Goal: Check status: Check status

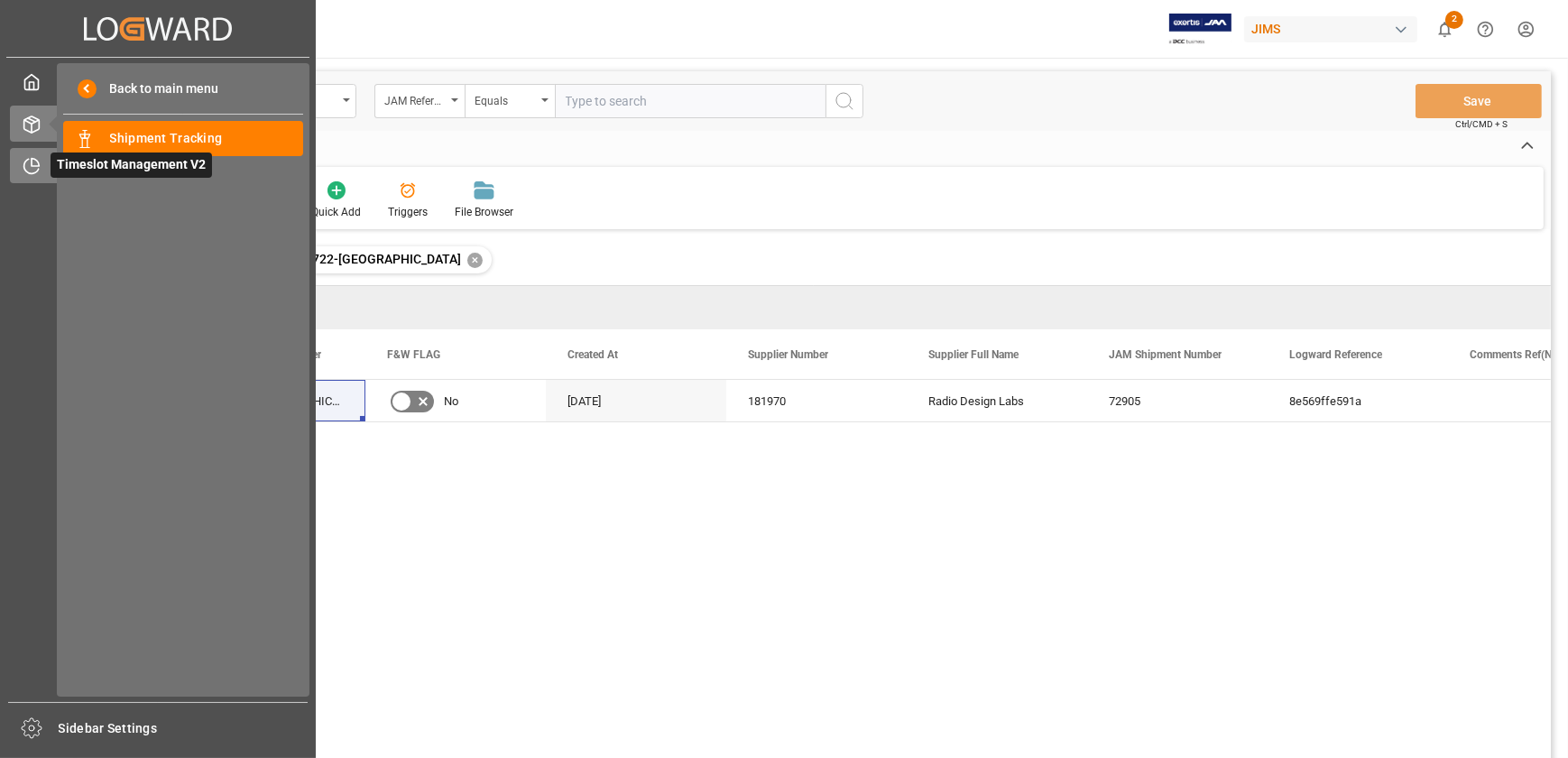
click at [26, 159] on icon at bounding box center [32, 166] width 18 height 18
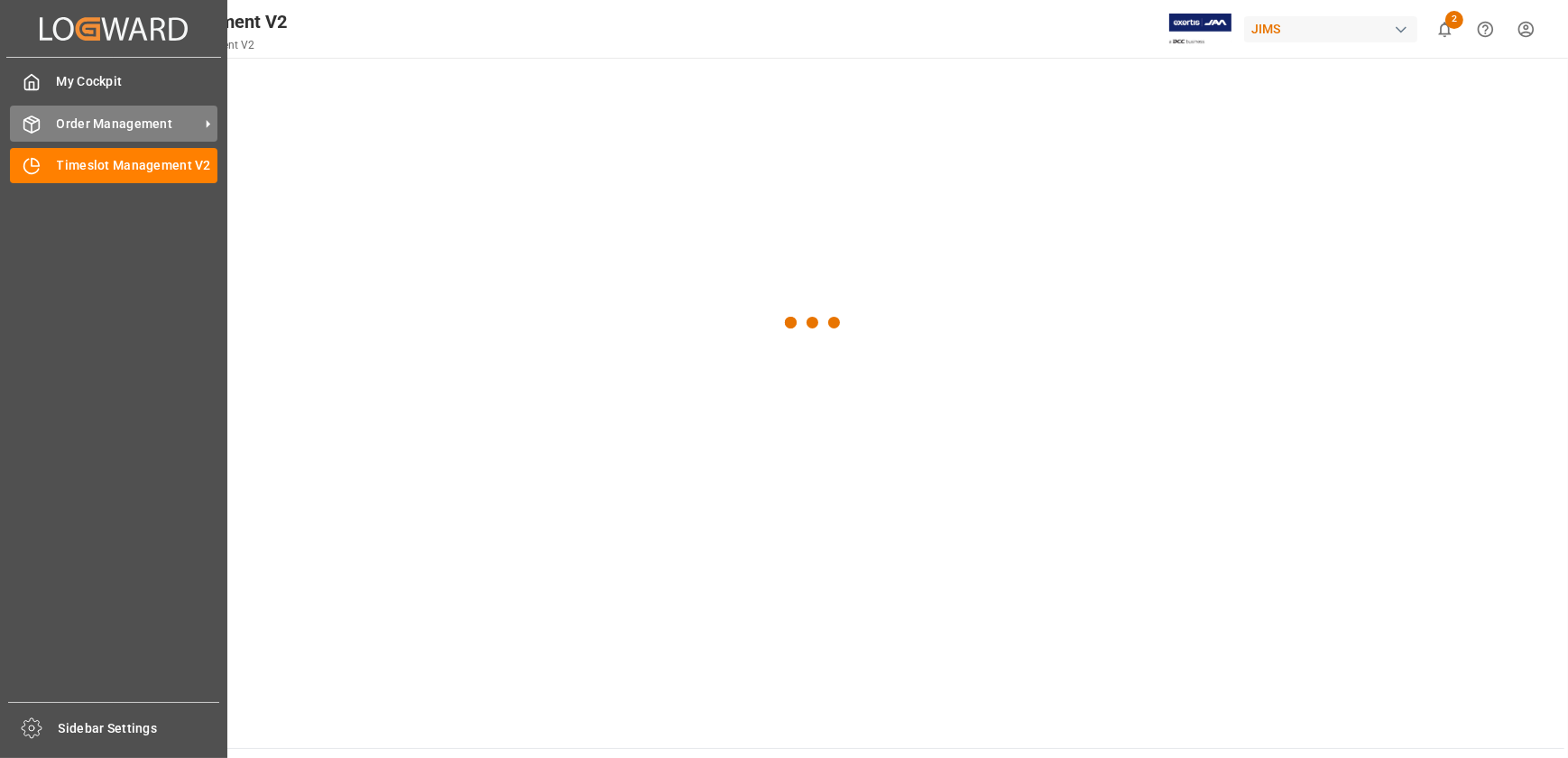
click at [98, 132] on span "Order Management" at bounding box center [128, 124] width 143 height 19
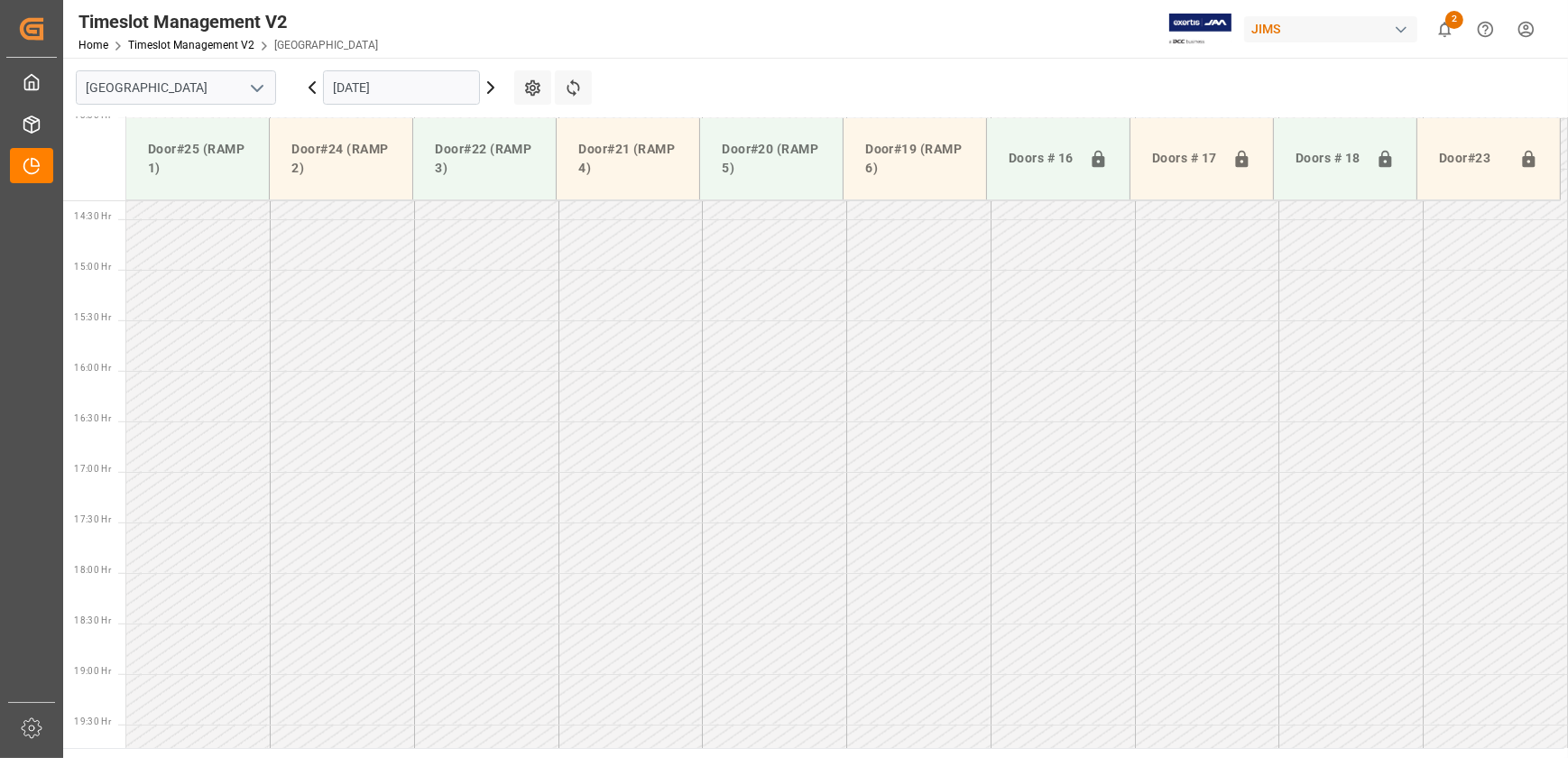
scroll to position [1132, 0]
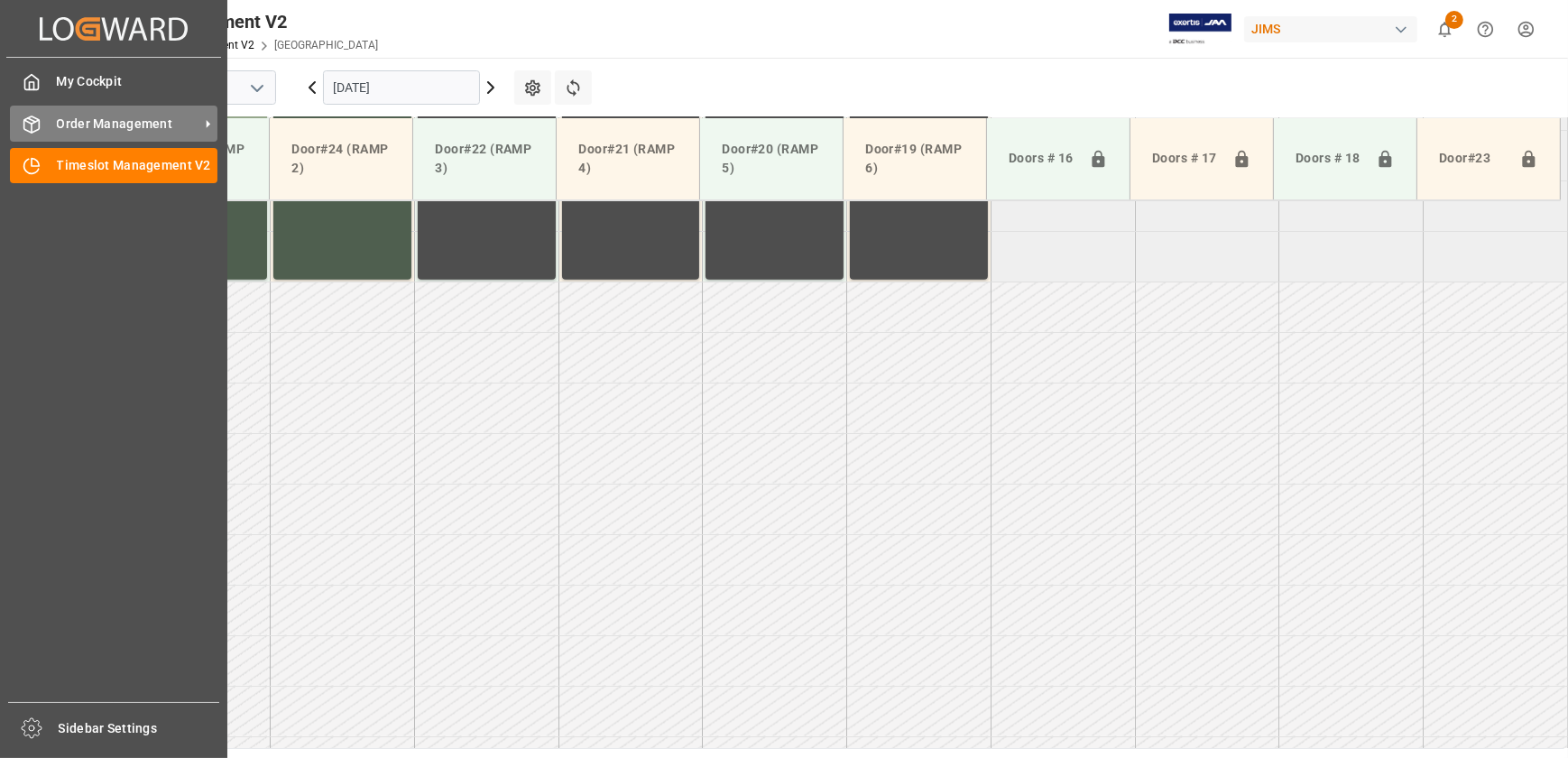
click at [38, 123] on icon at bounding box center [31, 124] width 15 height 16
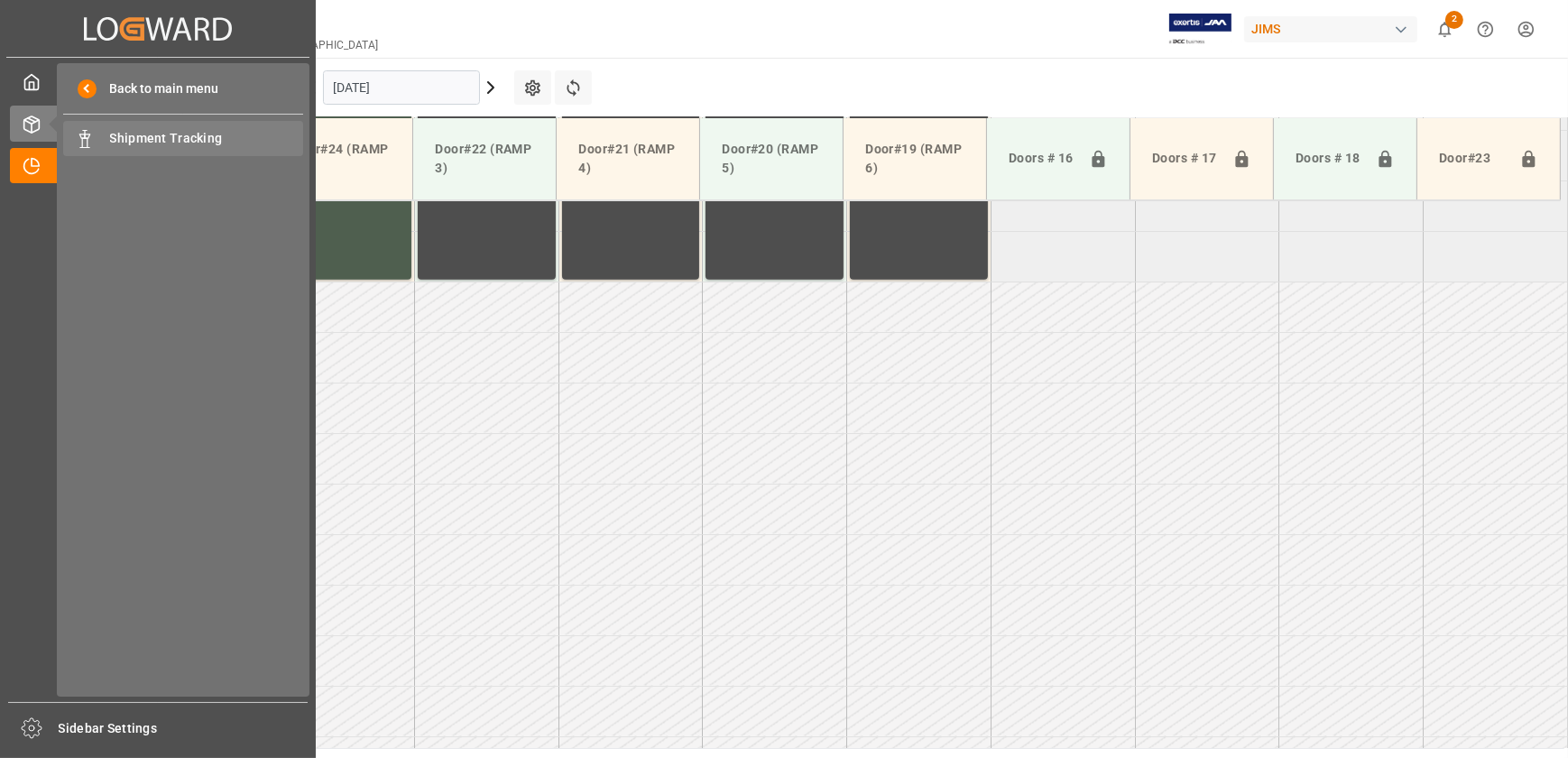
click at [140, 136] on span "Shipment Tracking" at bounding box center [207, 138] width 194 height 19
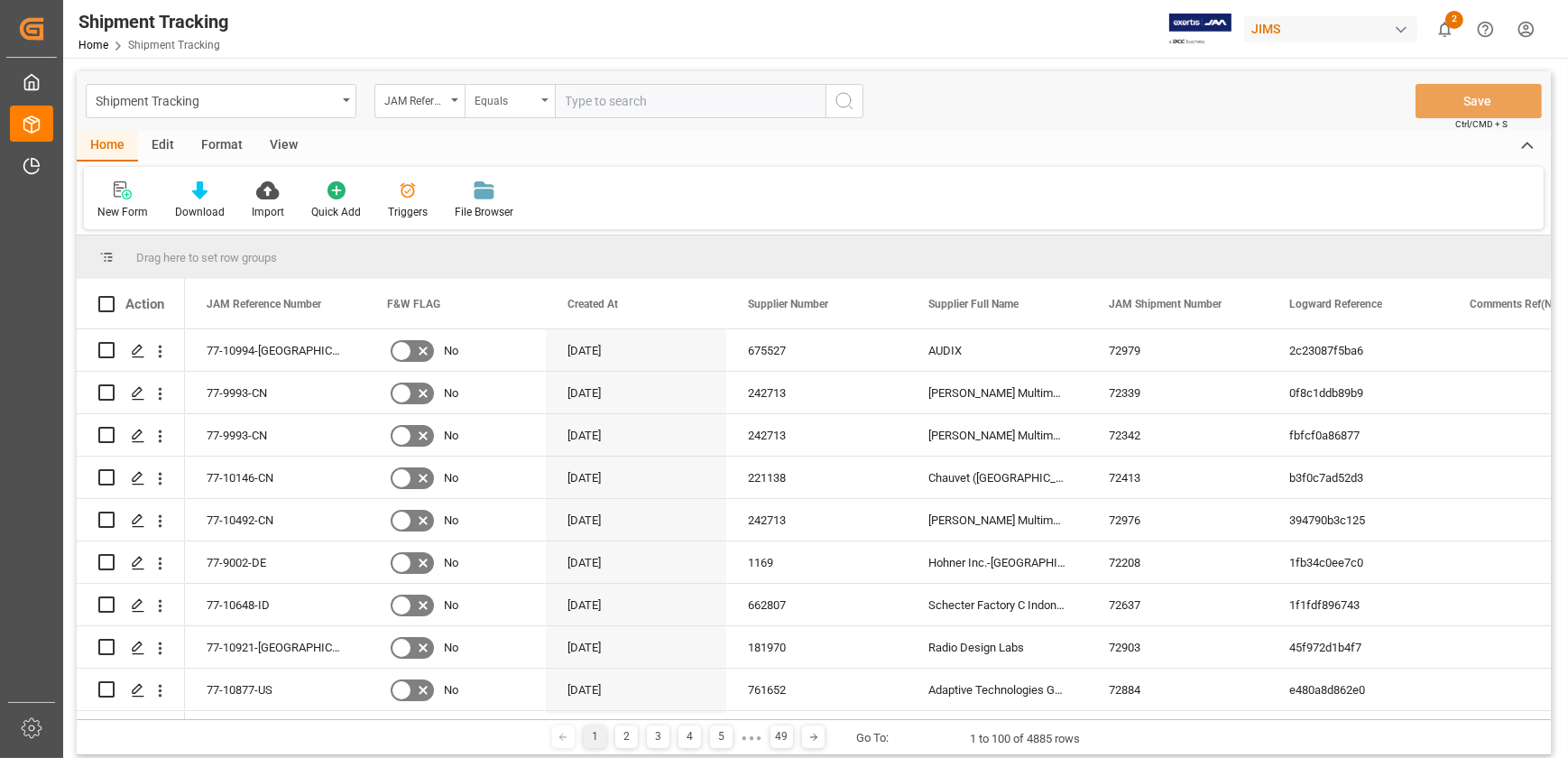
click at [542, 98] on icon "open menu" at bounding box center [544, 100] width 7 height 4
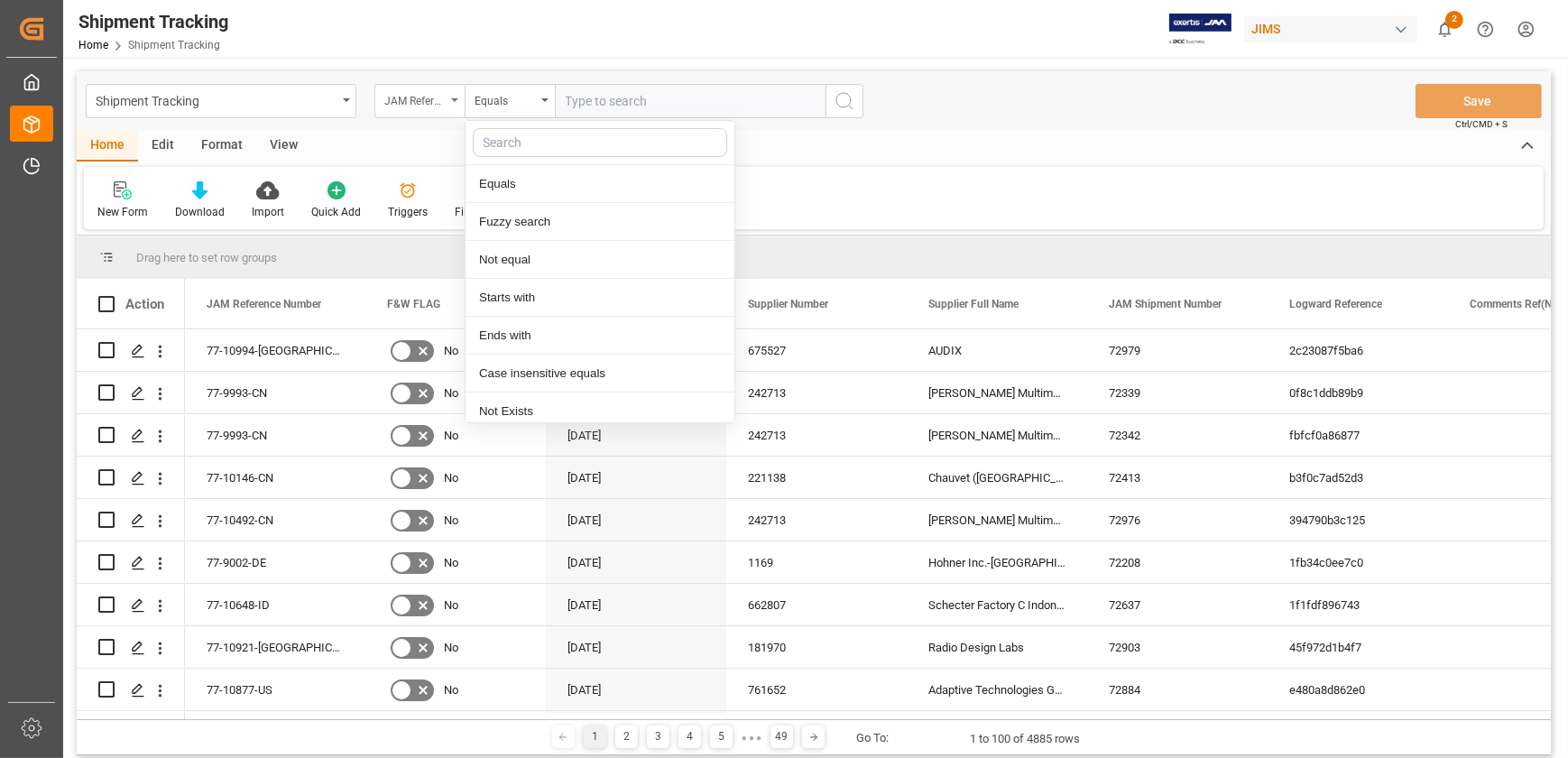
click at [451, 98] on icon "open menu" at bounding box center [454, 100] width 7 height 4
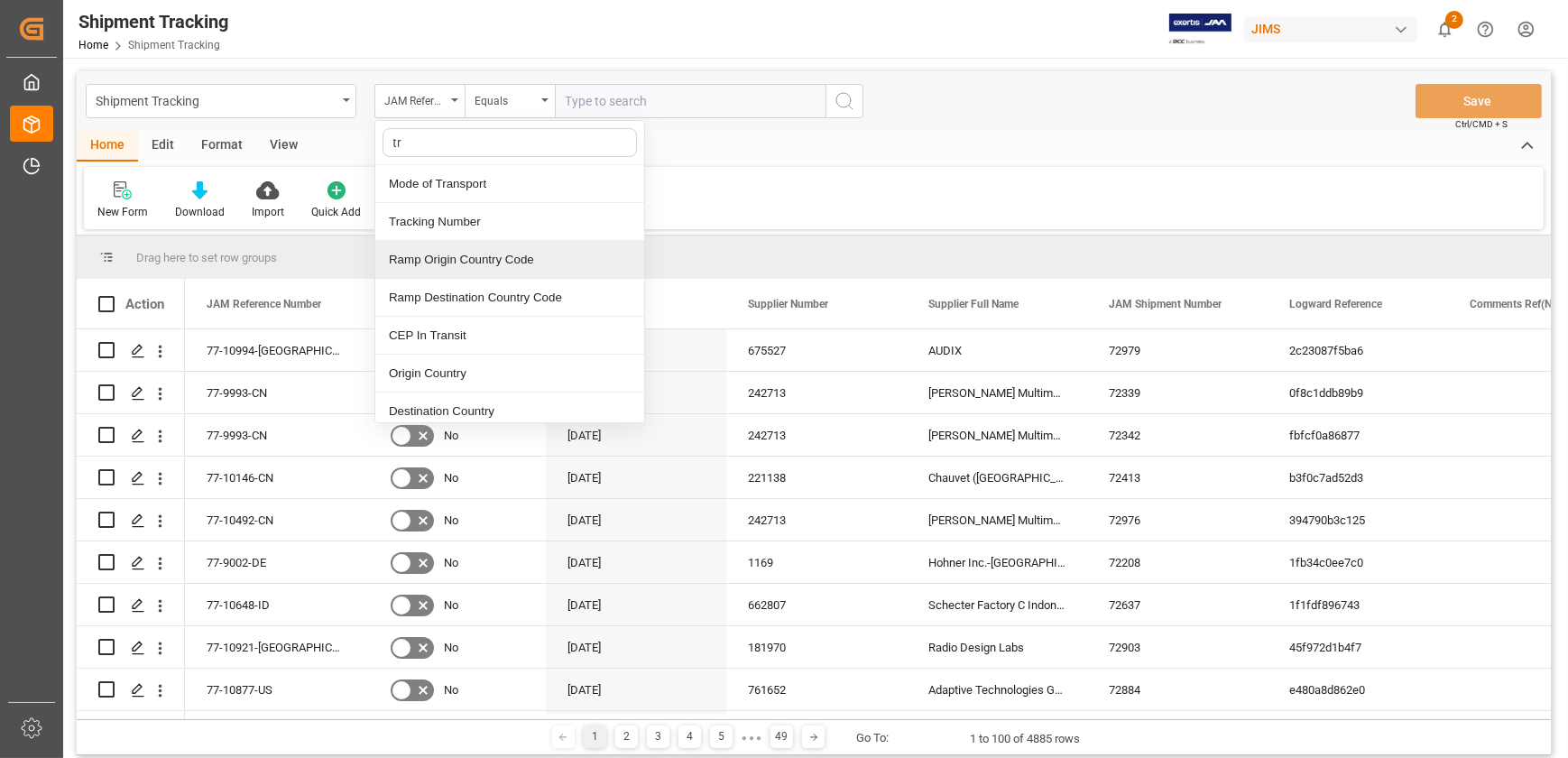
type input "tra"
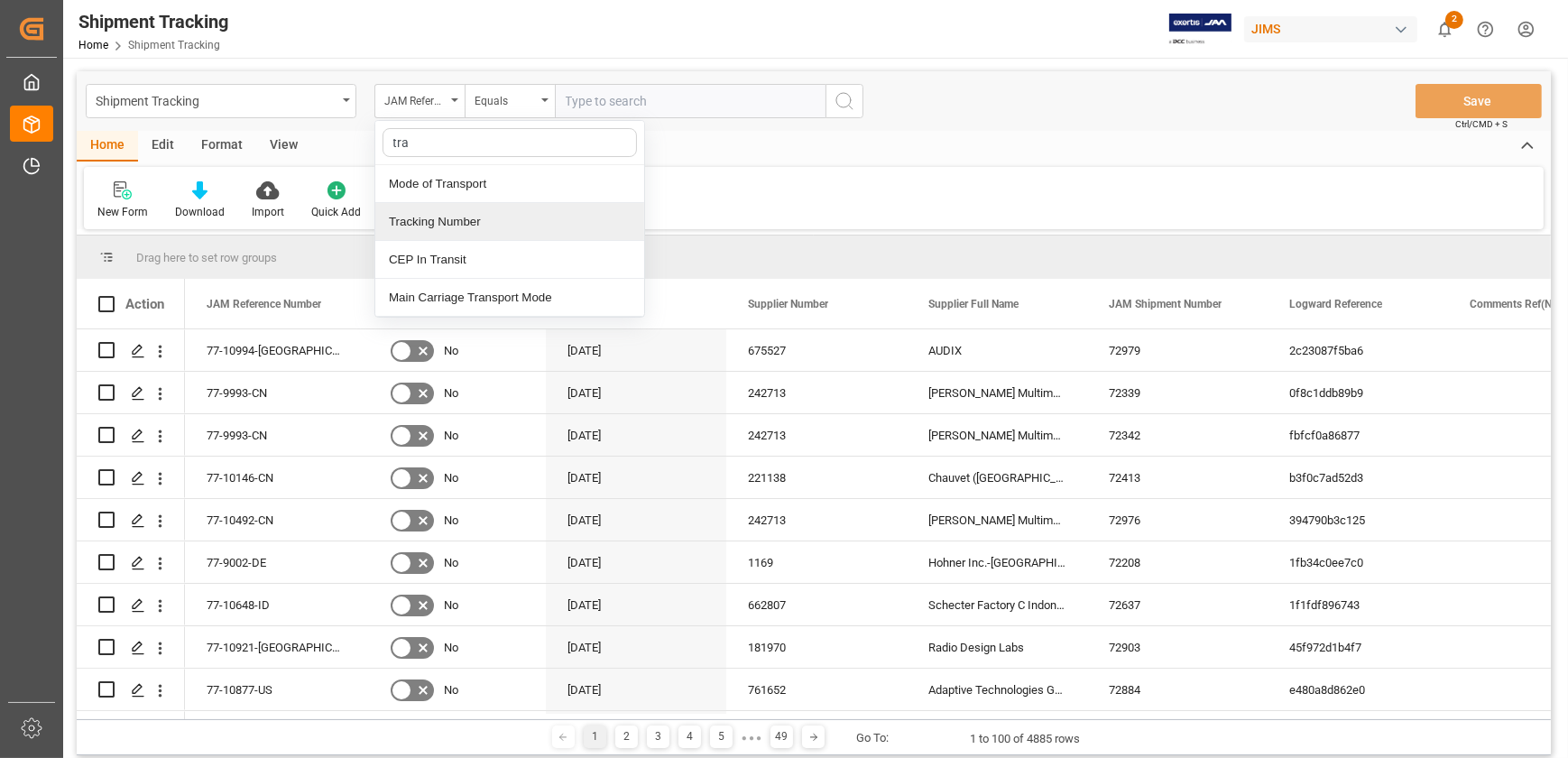
click at [412, 226] on div "Tracking Number" at bounding box center [509, 222] width 269 height 38
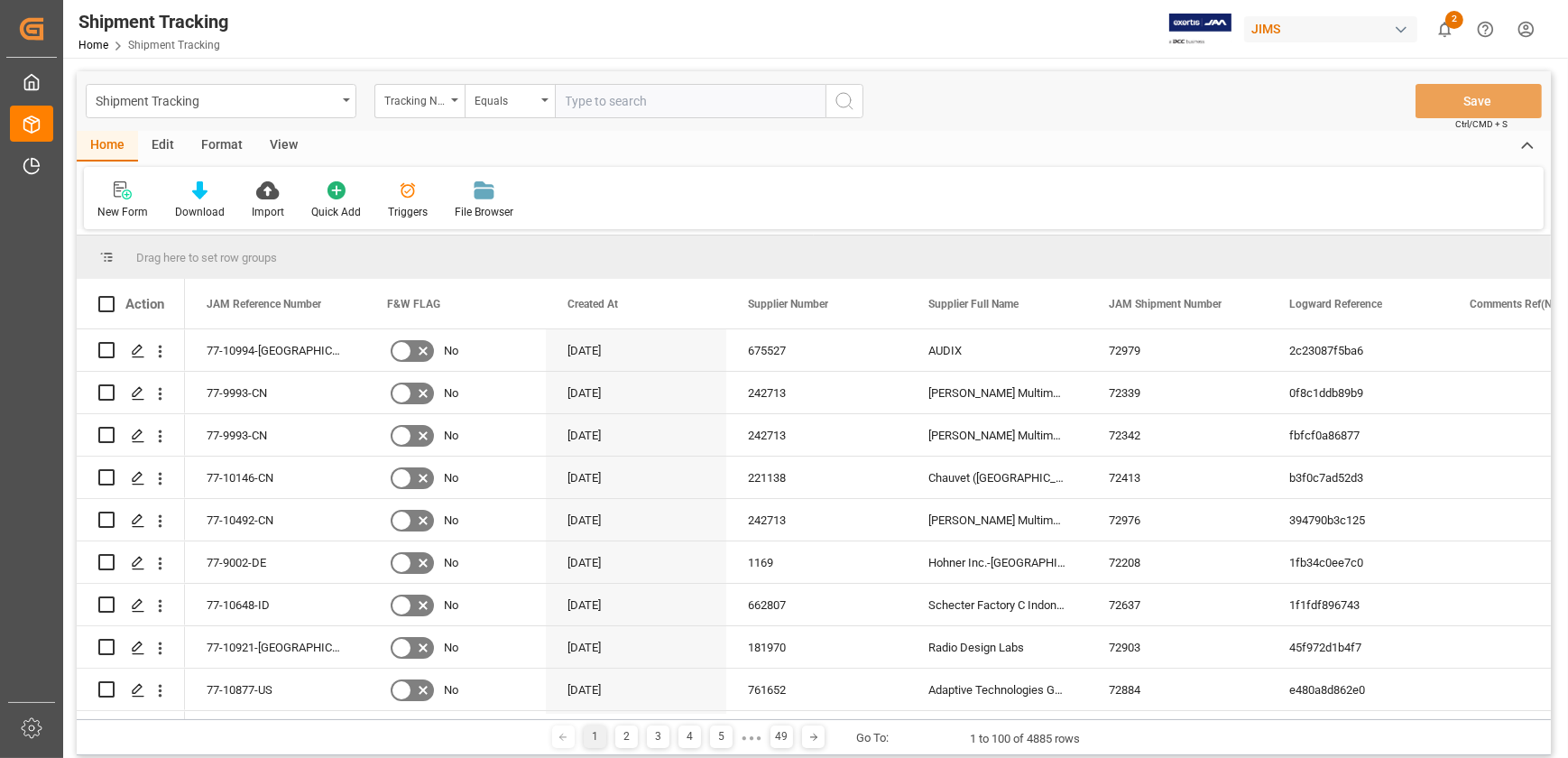
click at [643, 99] on input "text" at bounding box center [690, 101] width 271 height 34
type input "818119734778"
click at [841, 96] on icon "search button" at bounding box center [845, 101] width 22 height 22
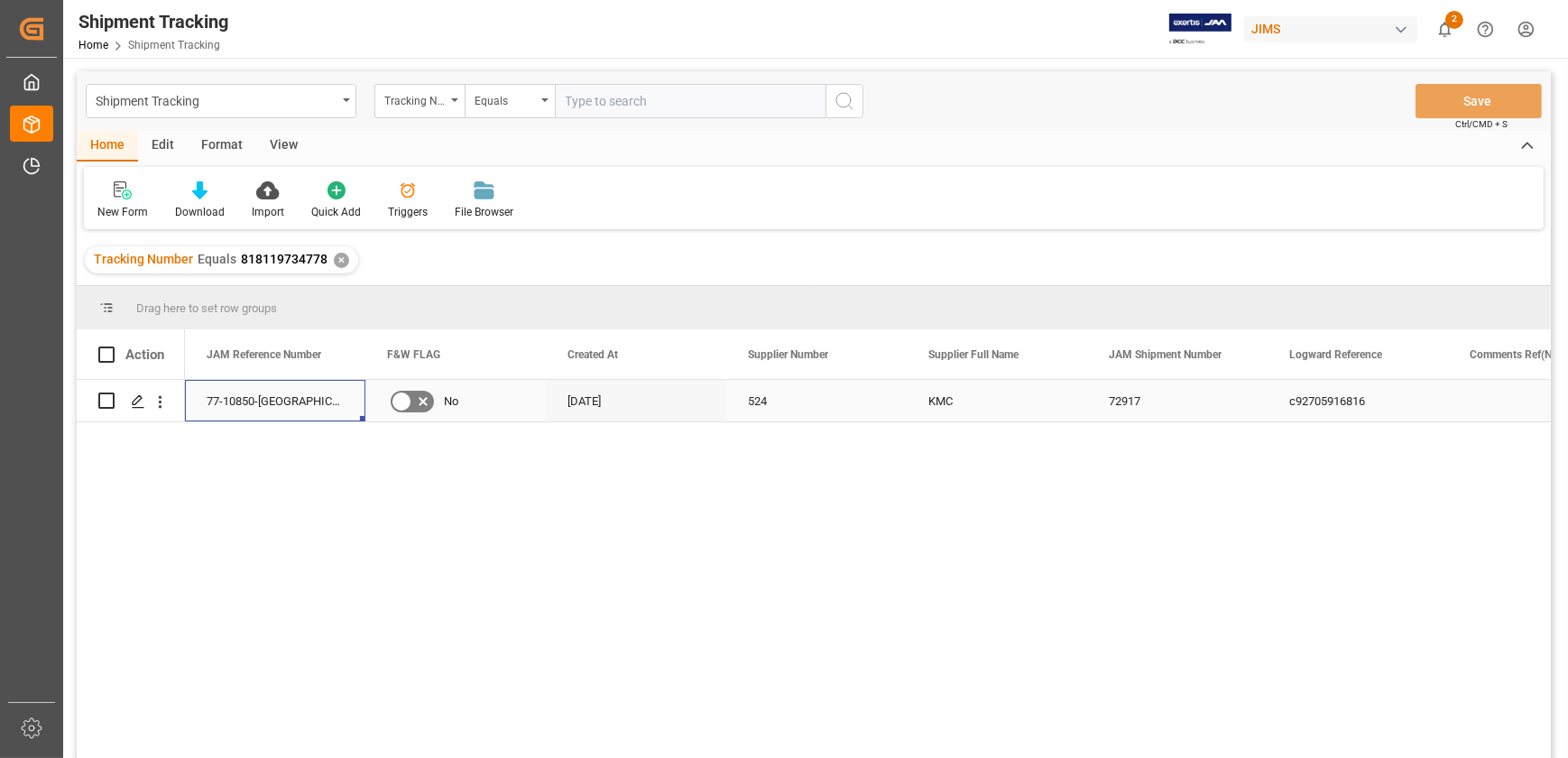
click at [244, 393] on div "77-10850-[GEOGRAPHIC_DATA]" at bounding box center [275, 401] width 180 height 42
drag, startPoint x: 574, startPoint y: 550, endPoint x: 554, endPoint y: 396, distance: 155.6
click at [574, 550] on div "77-10850-US No [DATE] 524 KMC 72917 c92705916816" at bounding box center [868, 575] width 1366 height 390
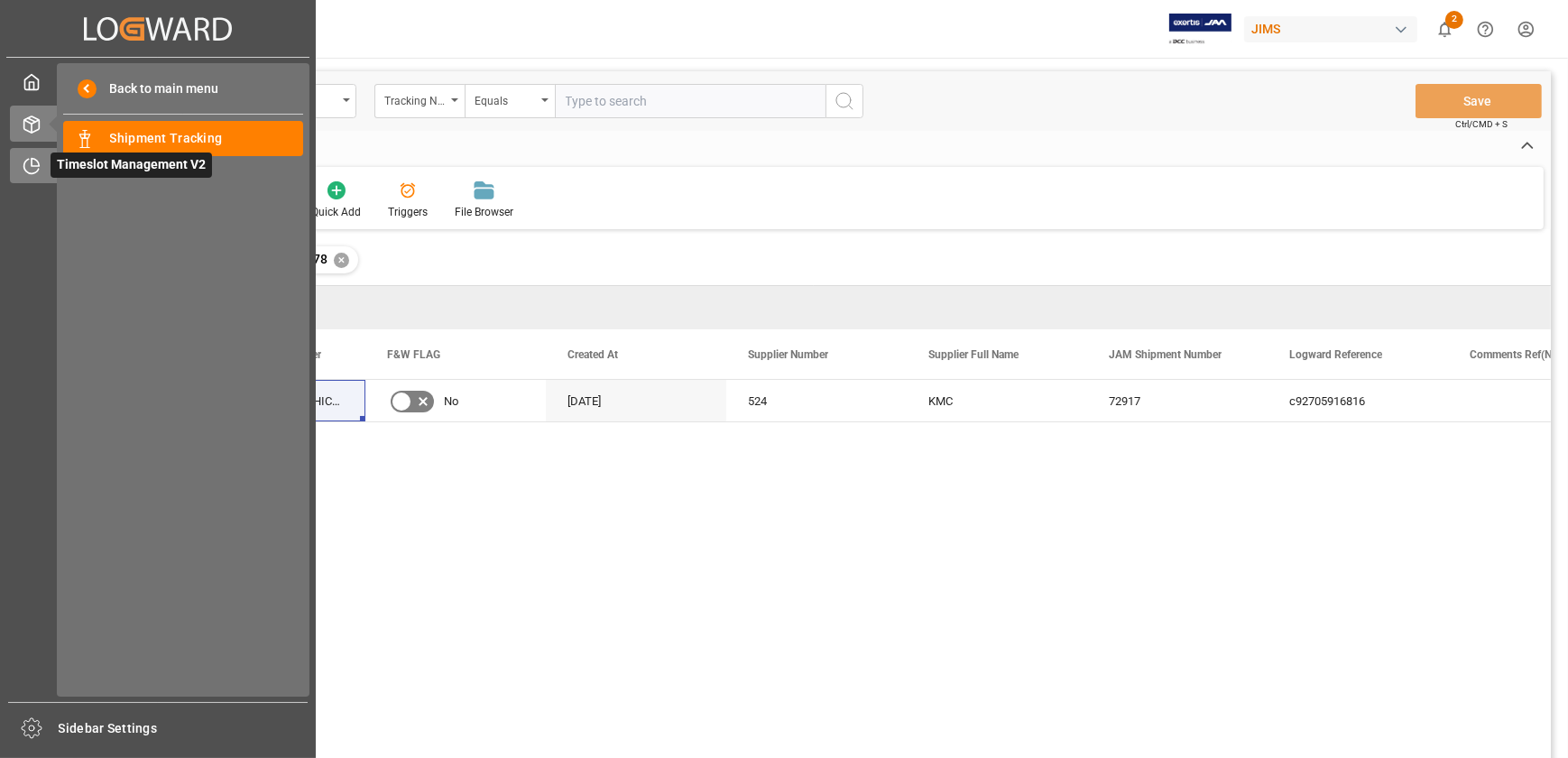
click at [43, 173] on div "Timeslot Management V2 Timeslot Management V2" at bounding box center [158, 165] width 296 height 35
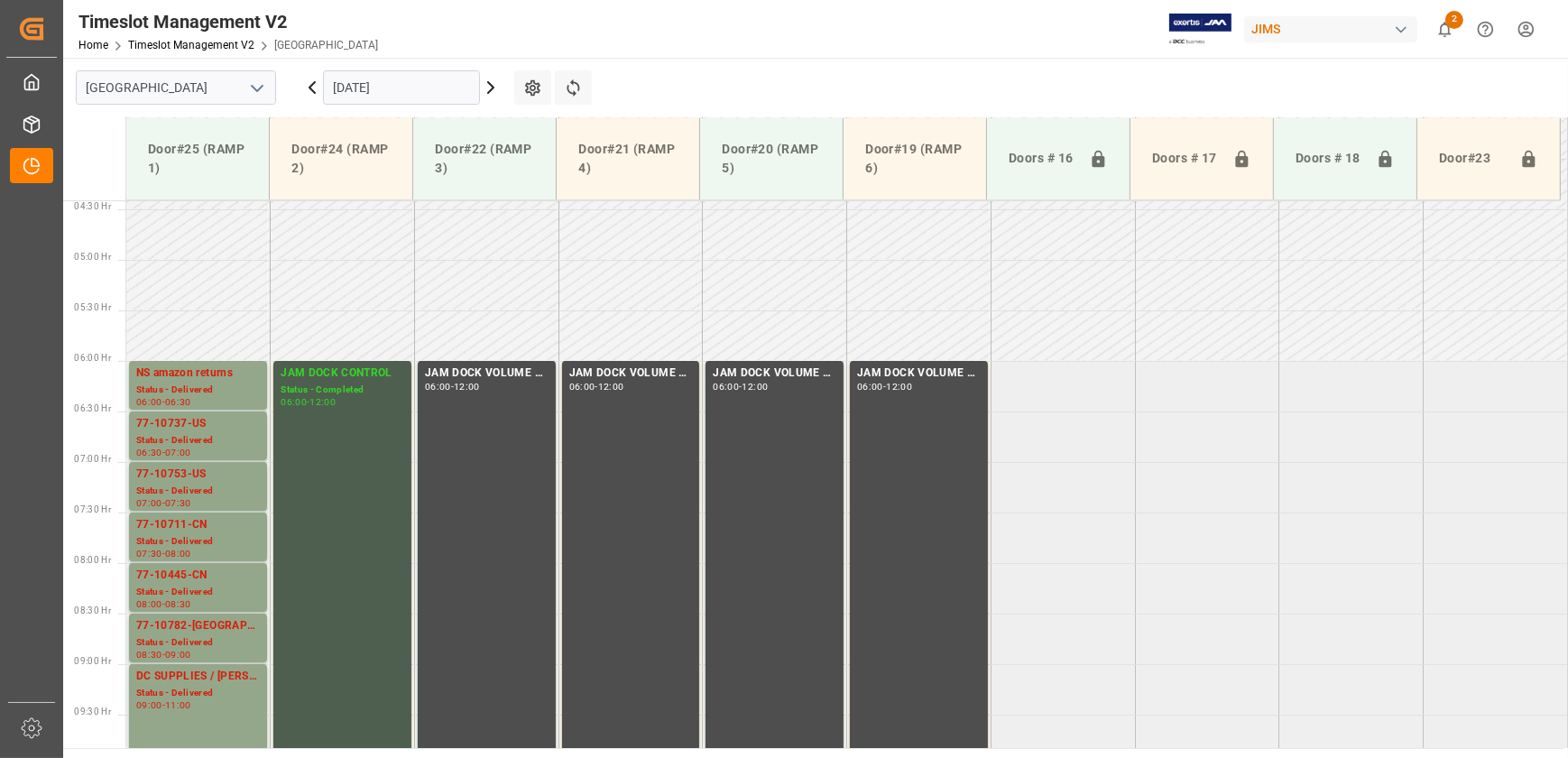
scroll to position [476, 0]
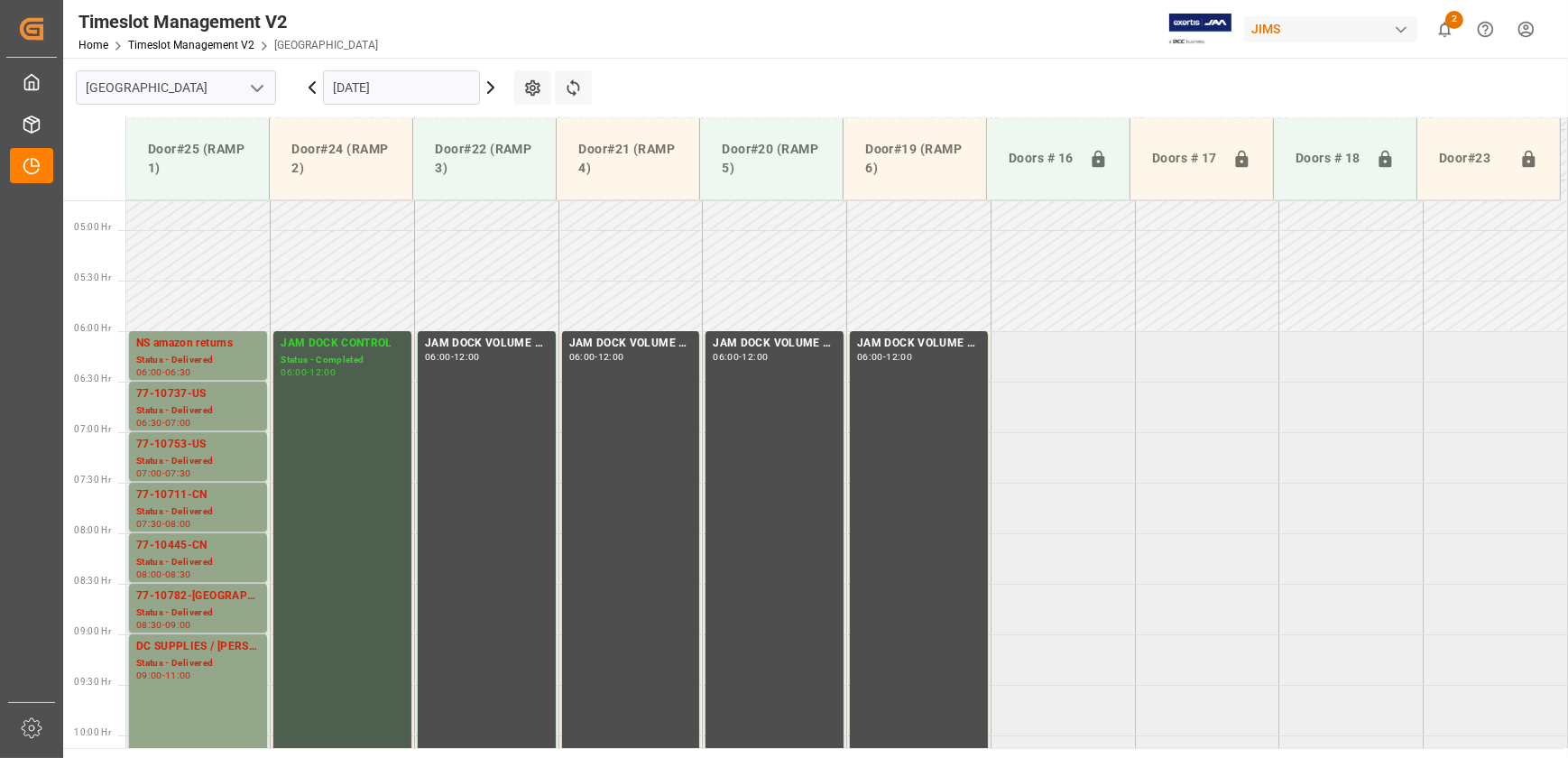
click at [313, 88] on icon at bounding box center [312, 88] width 22 height 22
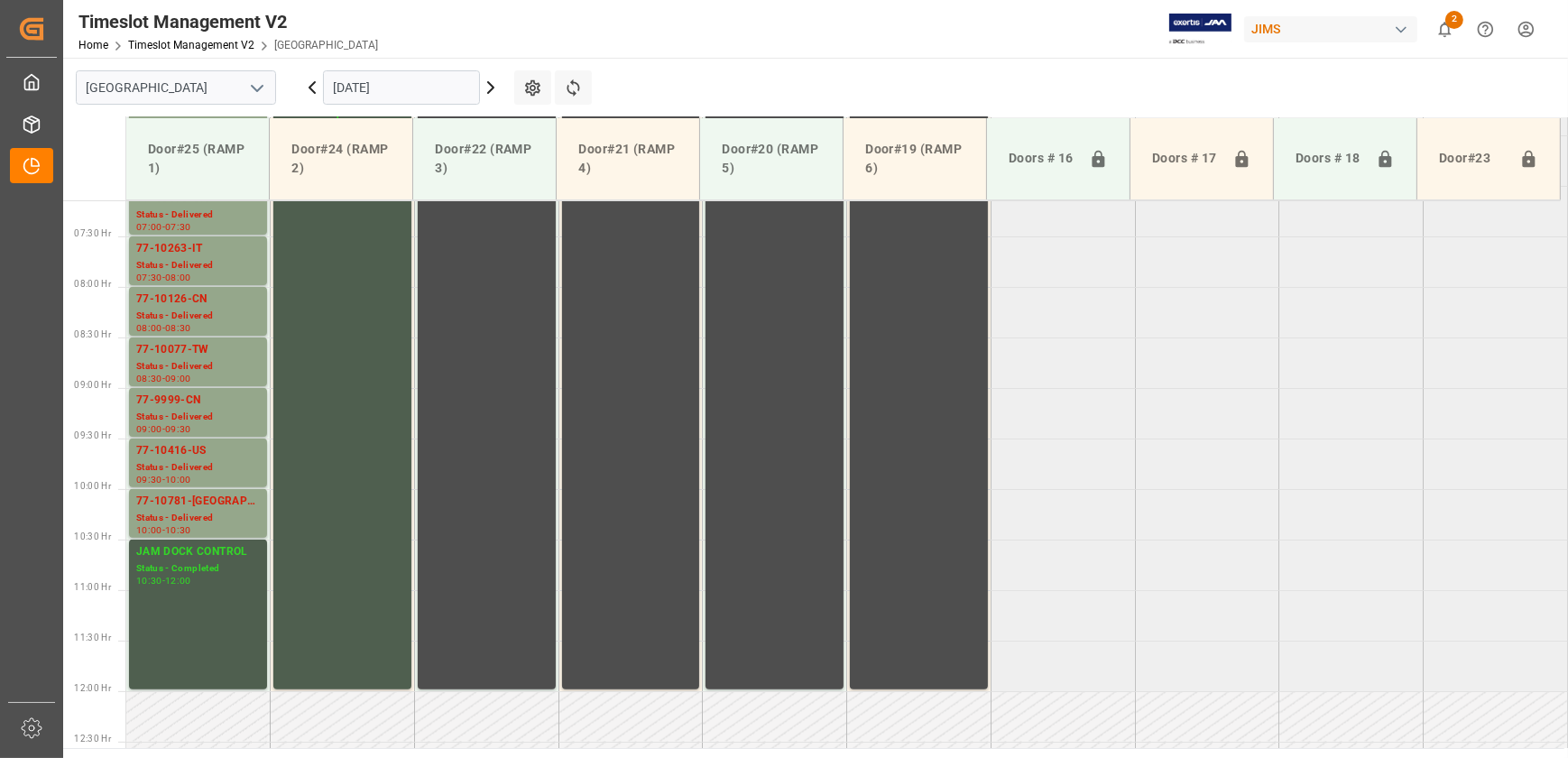
scroll to position [393, 0]
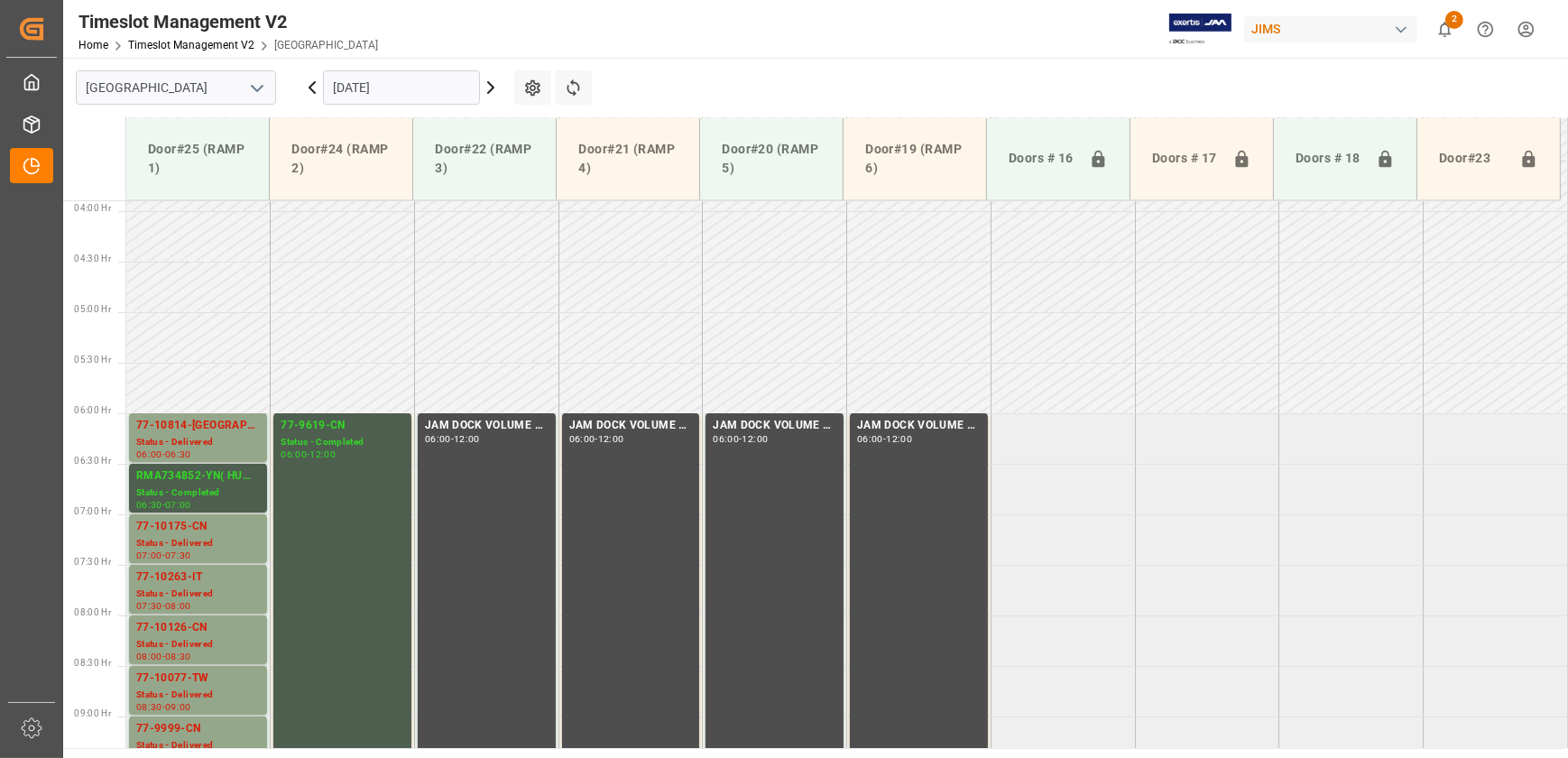
click at [289, 288] on td at bounding box center [343, 287] width 144 height 51
click at [312, 86] on icon at bounding box center [312, 88] width 22 height 22
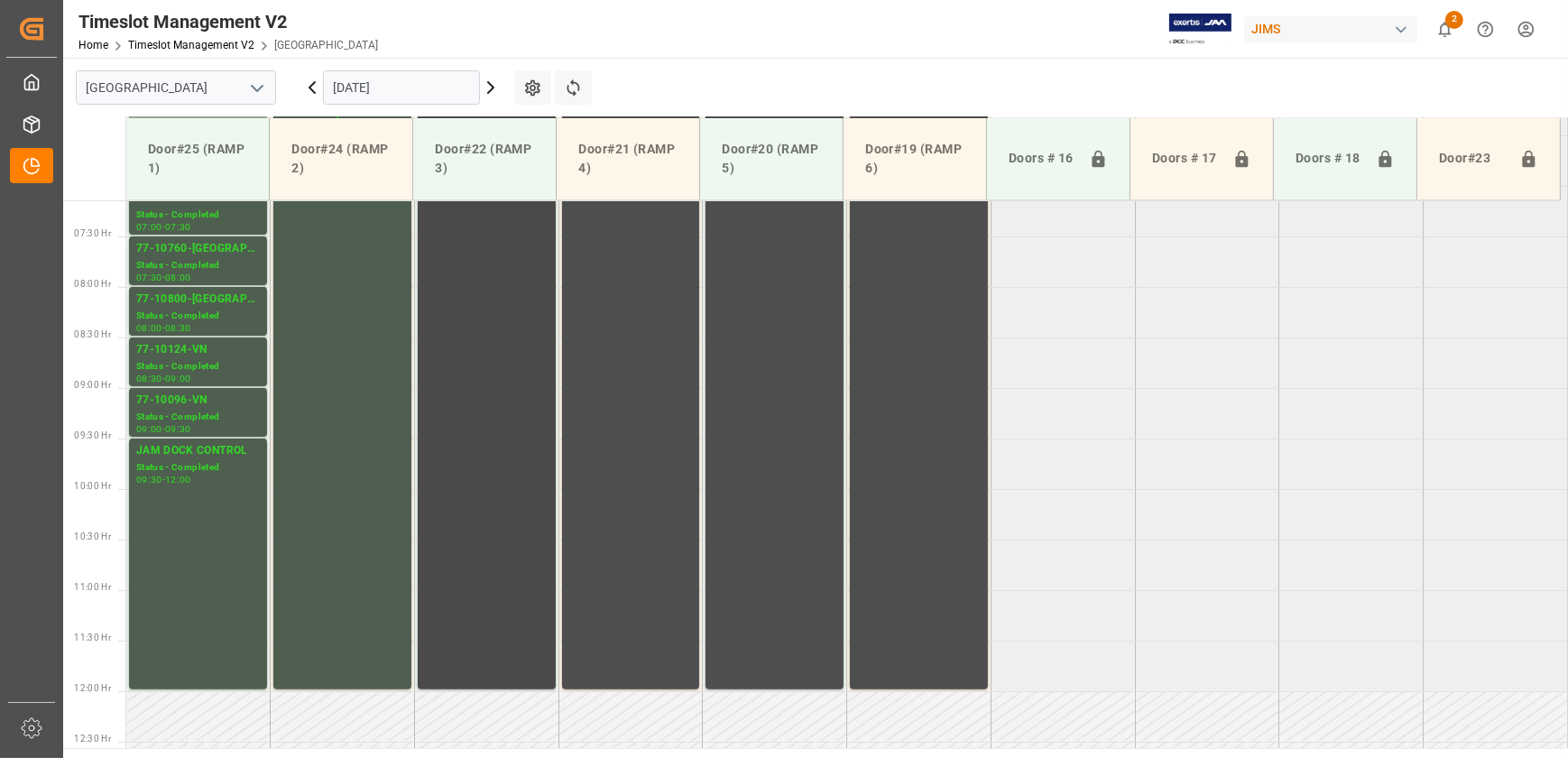
scroll to position [311, 0]
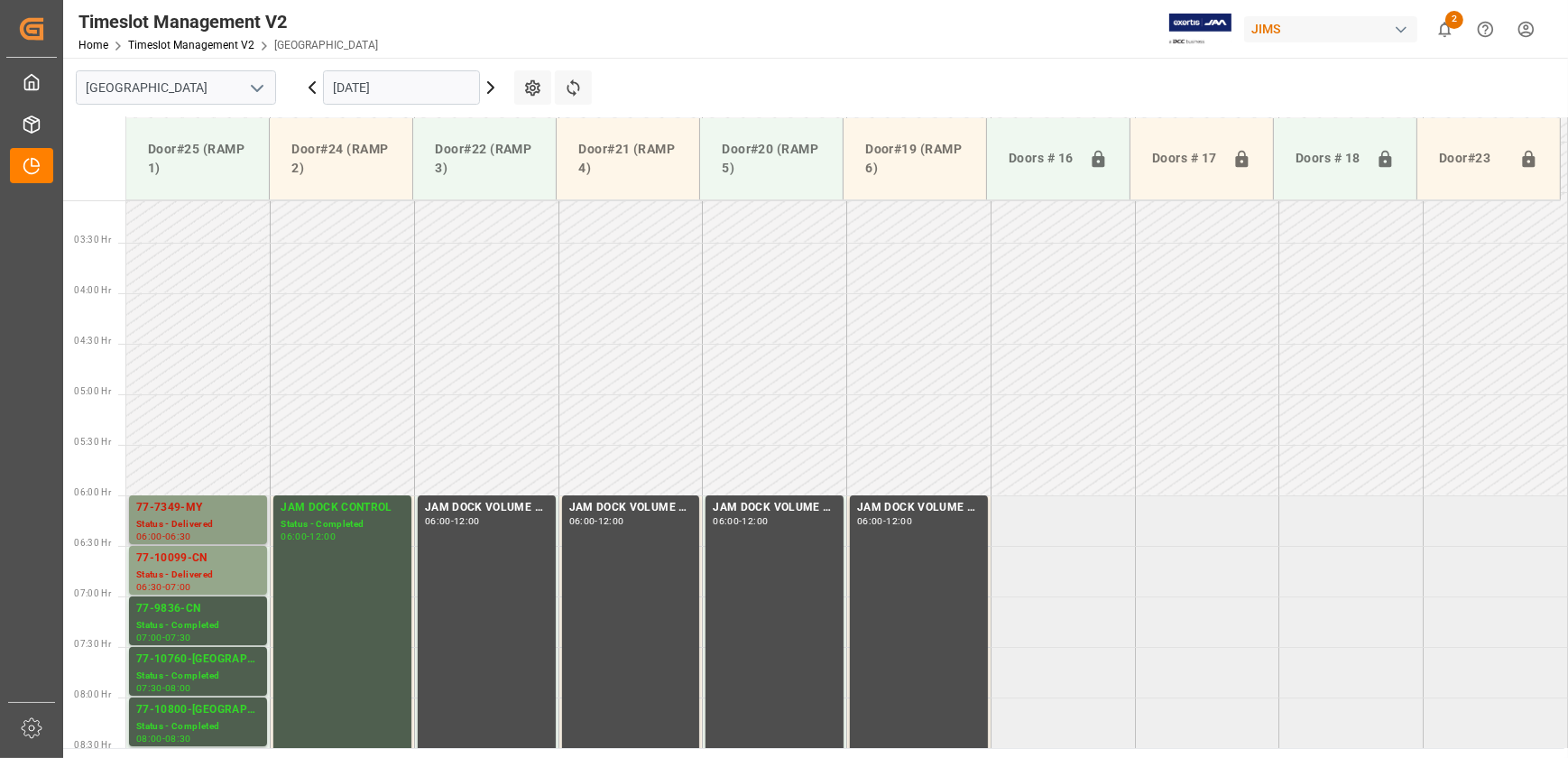
click at [195, 502] on div "77-7349-MY" at bounding box center [198, 508] width 124 height 18
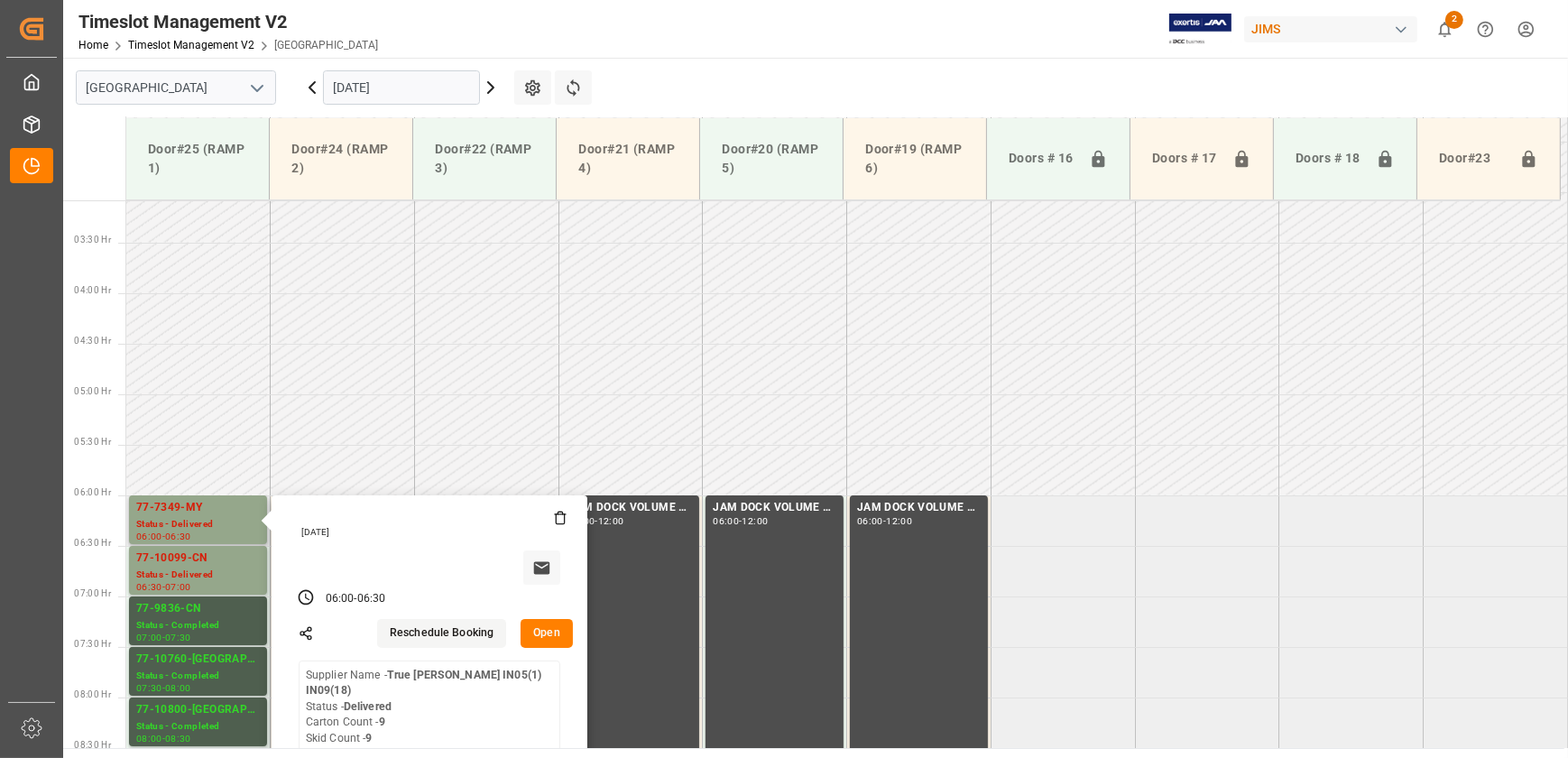
scroll to position [393, 0]
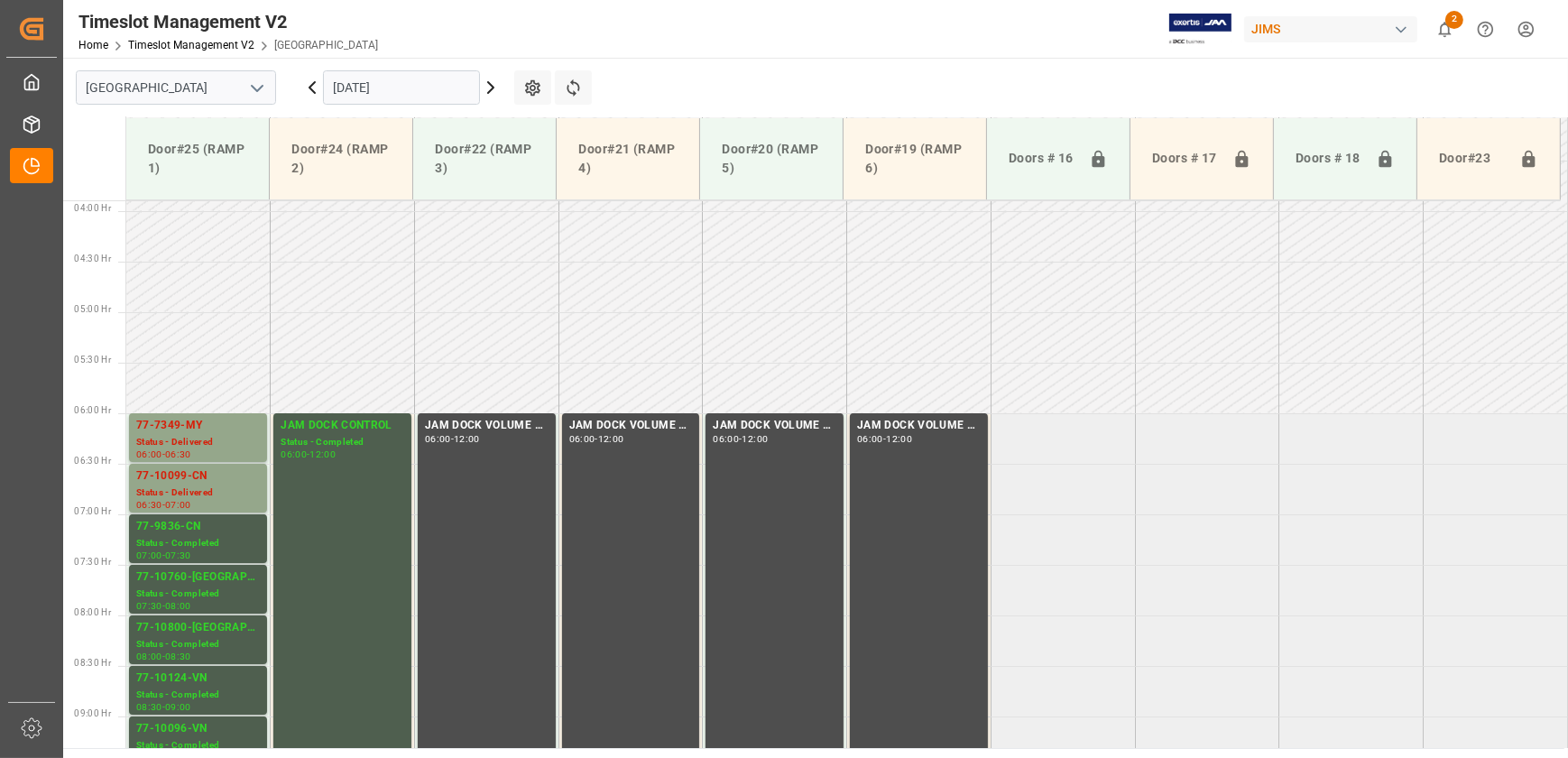
click at [223, 496] on div "Status - Delivered" at bounding box center [198, 492] width 124 height 15
